Goal: Task Accomplishment & Management: Manage account settings

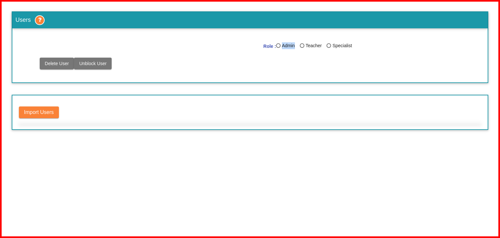
drag, startPoint x: 303, startPoint y: 65, endPoint x: 404, endPoint y: 48, distance: 102.7
click at [368, 48] on div "Role : Admin Teacher Specialist Delete User Unblock User" at bounding box center [250, 55] width 462 height 41
drag, startPoint x: 436, startPoint y: 150, endPoint x: 0, endPoint y: 15, distance: 456.1
click at [2, 15] on mat-sidenav-content "Users Role : Admin Teacher Specialist Delete User Unblock User Import Users" at bounding box center [250, 121] width 497 height 238
click at [270, 53] on div "Role : Admin Teacher Specialist" at bounding box center [309, 48] width 93 height 12
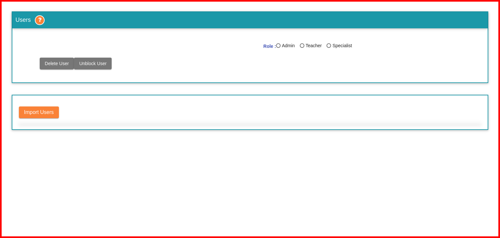
click at [59, 64] on span "Delete User" at bounding box center [57, 63] width 24 height 5
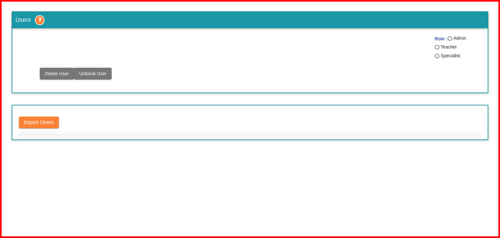
click at [261, 142] on mat-sidenav-content "Users Role : Admin Teacher Specialist Delete User Unblock User Import Users" at bounding box center [250, 121] width 497 height 238
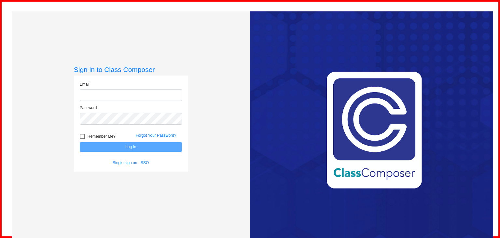
click at [114, 76] on div "Email Password Remember Me? Forgot Your Password? Log In Single sign on - SSO" at bounding box center [131, 123] width 114 height 96
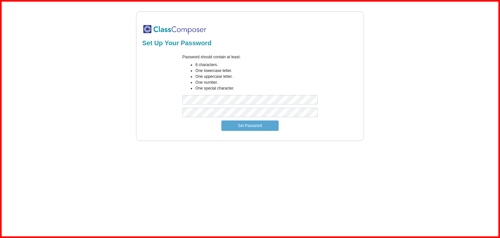
click at [446, 71] on div "Set Up Your Password Password should contain at least: 8 characters. One lowerc…" at bounding box center [250, 76] width 477 height 130
click at [251, 124] on button "Set Password" at bounding box center [249, 125] width 57 height 10
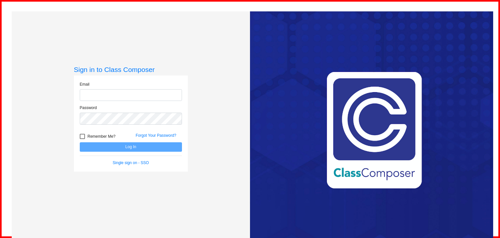
click at [136, 53] on div "Sign in to Class Composer Email Password Remember Me? Forgot Your Password? Log…" at bounding box center [131, 130] width 238 height 238
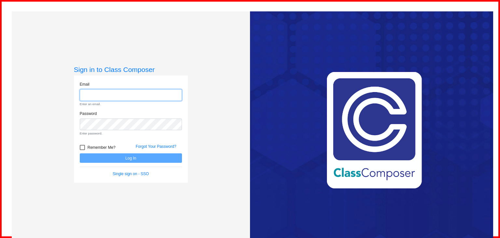
click at [127, 90] on input "email" at bounding box center [131, 95] width 102 height 12
click at [119, 79] on div "Email Enter an email. Password Enter password. Remember Me? Forgot Your Passwor…" at bounding box center [131, 128] width 114 height 107
click at [113, 76] on div "Email Enter an email. Password Enter password. Remember Me? Forgot Your Passwor…" at bounding box center [131, 128] width 114 height 107
click at [274, 77] on div "Love Class Composer? Share it with a friend! If you're happy with Class Compose…" at bounding box center [371, 130] width 243 height 238
click at [123, 95] on input "email" at bounding box center [131, 95] width 102 height 12
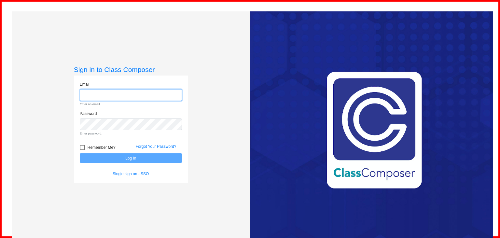
paste input "bejimo6990@cerisun.com"
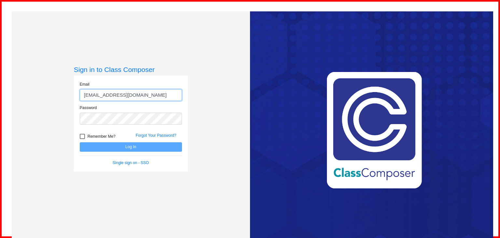
type input "bejimo6990@cerisun.com"
click at [129, 126] on div "Password" at bounding box center [131, 117] width 112 height 24
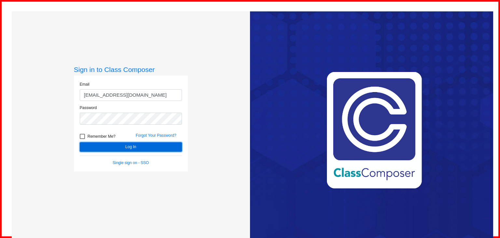
click at [151, 144] on button "Log In" at bounding box center [131, 146] width 102 height 9
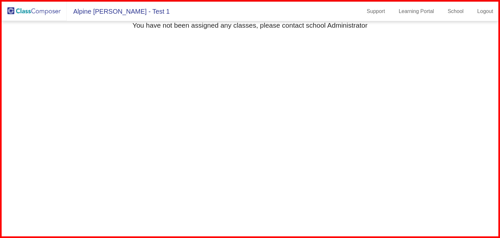
click at [465, 48] on mat-sidenav-content "Select Grade You have not been assigned any classes, please contact school Admi…" at bounding box center [250, 130] width 497 height 218
click at [409, 14] on link "Learning Portal" at bounding box center [416, 11] width 46 height 10
click at [446, 10] on link "School" at bounding box center [455, 11] width 26 height 10
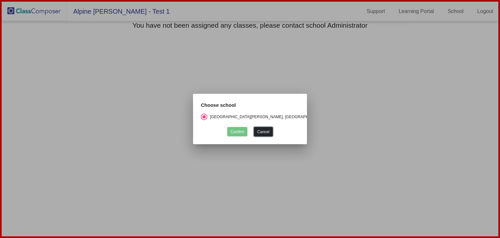
click at [257, 131] on button "Cancel" at bounding box center [263, 131] width 19 height 9
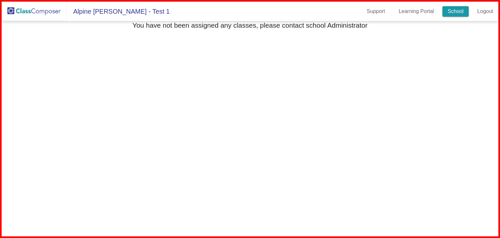
click at [452, 14] on link "School" at bounding box center [455, 11] width 26 height 10
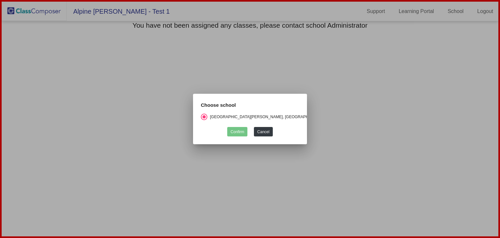
click at [229, 113] on div "Choose school" at bounding box center [250, 108] width 108 height 12
click at [227, 119] on div "Alpine Meadows, Boulder Valley School District No. Re2" at bounding box center [274, 117] width 134 height 6
click at [204, 120] on input "Alpine Meadows, Boulder Valley School District No. Re2" at bounding box center [204, 120] width 0 height 0
click at [227, 118] on div "Alpine Meadows, Boulder Valley School District No. Re2" at bounding box center [274, 117] width 134 height 6
click at [204, 120] on input "Alpine Meadows, Boulder Valley School District No. Re2" at bounding box center [204, 120] width 0 height 0
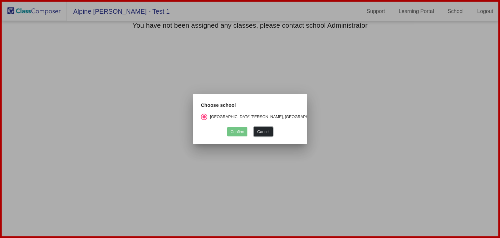
click at [266, 133] on button "Cancel" at bounding box center [263, 131] width 19 height 9
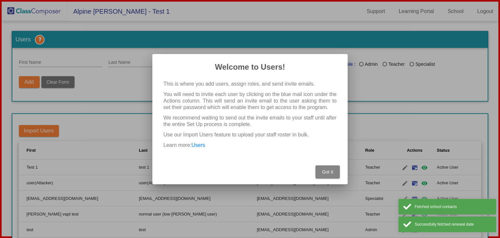
click at [332, 172] on span "Got It" at bounding box center [327, 171] width 11 height 5
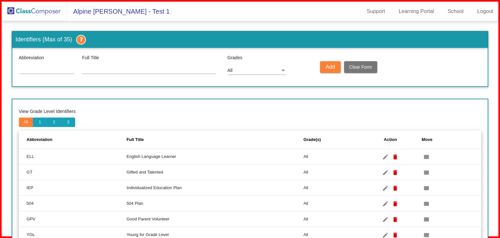
click at [28, 12] on img at bounding box center [34, 11] width 65 height 19
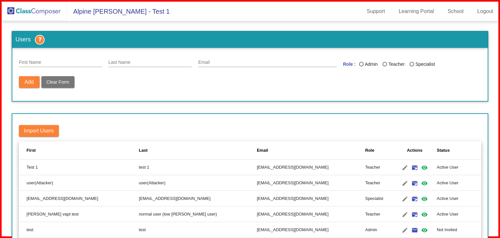
click at [359, 64] on div "Role : Admin Teacher Specialist" at bounding box center [412, 67] width 138 height 12
click at [361, 64] on div "Last Name" at bounding box center [361, 64] width 5 height 5
click at [361, 66] on input "Admin" at bounding box center [361, 66] width 0 height 0
radio input "true"
click at [420, 165] on mat-icon "visibility" at bounding box center [424, 168] width 8 height 8
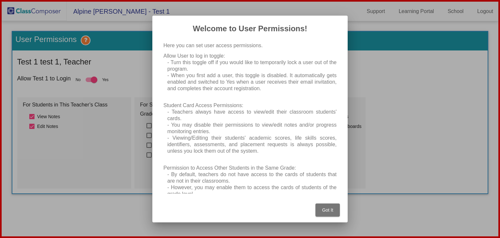
click at [325, 210] on span "Got It" at bounding box center [327, 209] width 11 height 5
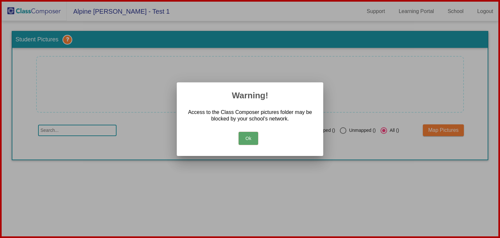
click at [249, 140] on button "Ok" at bounding box center [249, 138] width 20 height 13
